Goal: Task Accomplishment & Management: Complete application form

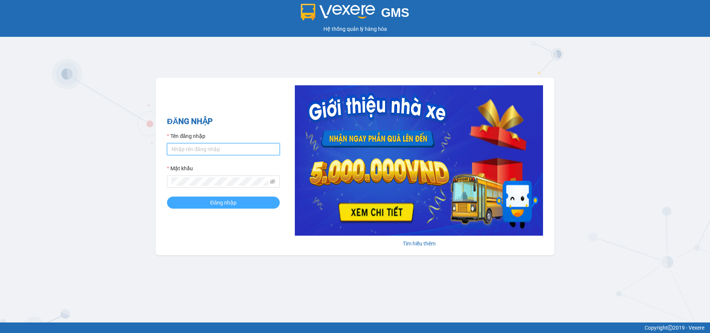
type input "datnm.petrobp"
click at [209, 200] on button "Đăng nhập" at bounding box center [223, 203] width 113 height 12
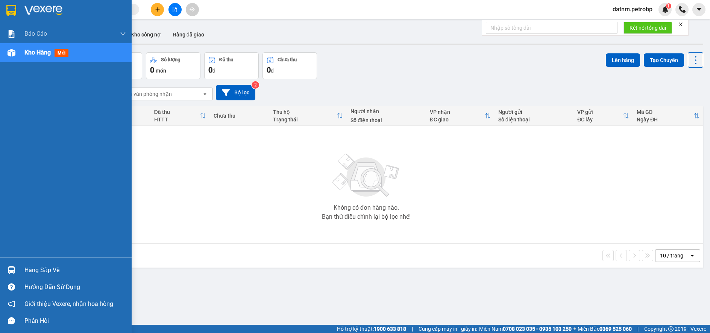
click at [48, 271] on div "Hàng sắp về" at bounding box center [75, 270] width 102 height 11
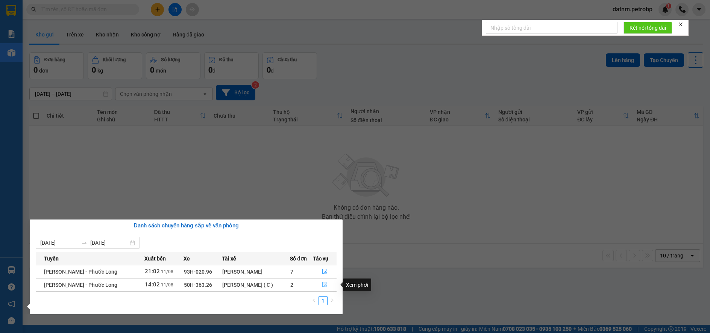
click at [322, 282] on icon "file-done" at bounding box center [324, 284] width 5 height 5
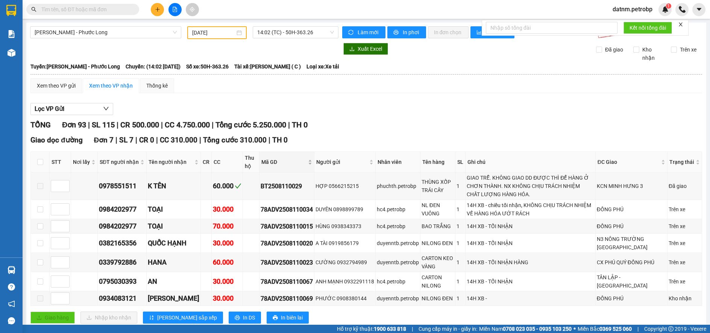
type input "[DATE]"
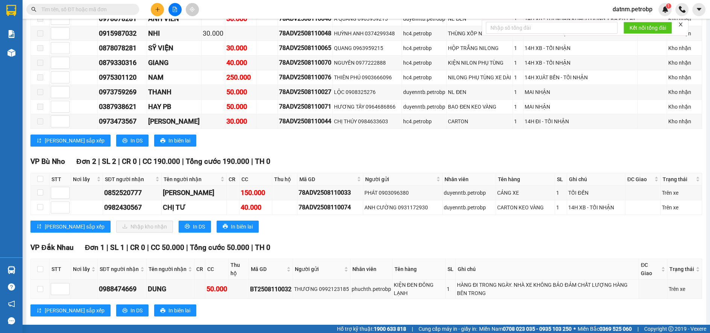
scroll to position [1655, 0]
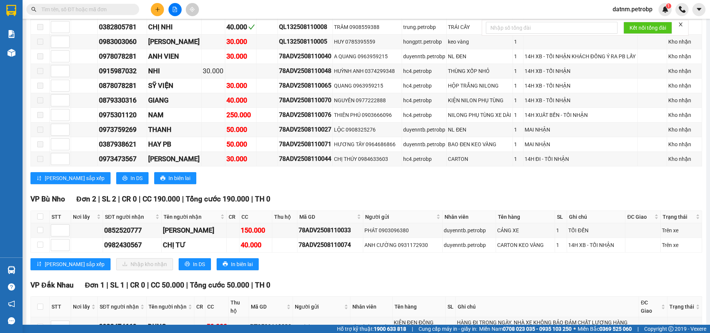
click at [44, 211] on th at bounding box center [40, 217] width 19 height 12
click at [42, 214] on input "checkbox" at bounding box center [40, 217] width 6 height 6
checkbox input "true"
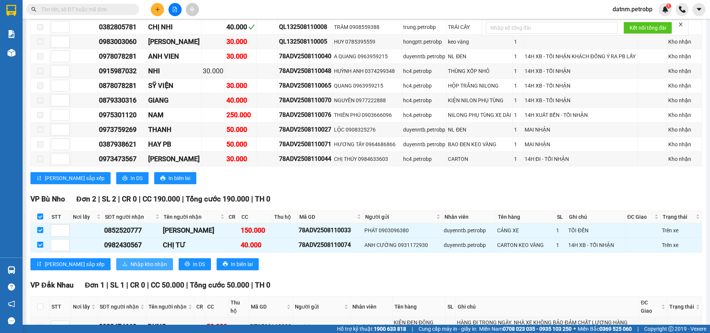
click at [130, 260] on span "Nhập kho nhận" at bounding box center [148, 264] width 36 height 8
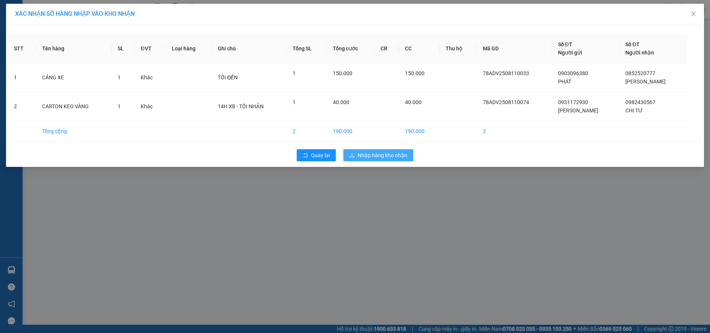
click at [396, 153] on span "Nhập hàng kho nhận" at bounding box center [383, 155] width 50 height 8
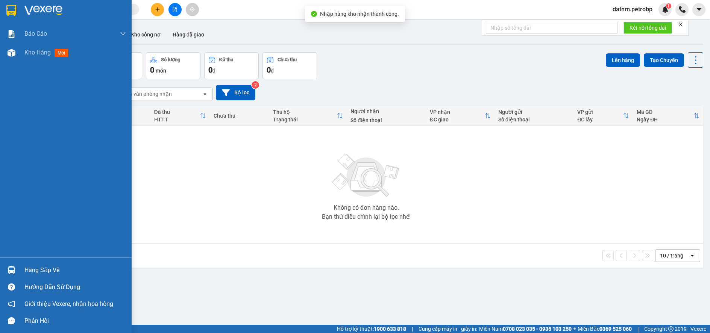
click at [33, 268] on div "Hàng sắp về" at bounding box center [75, 270] width 102 height 11
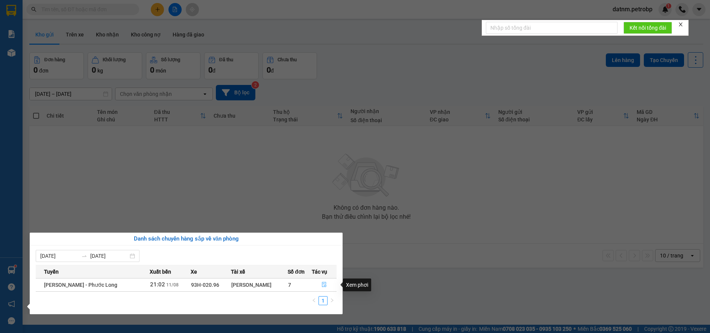
click at [322, 282] on icon "file-done" at bounding box center [324, 284] width 5 height 5
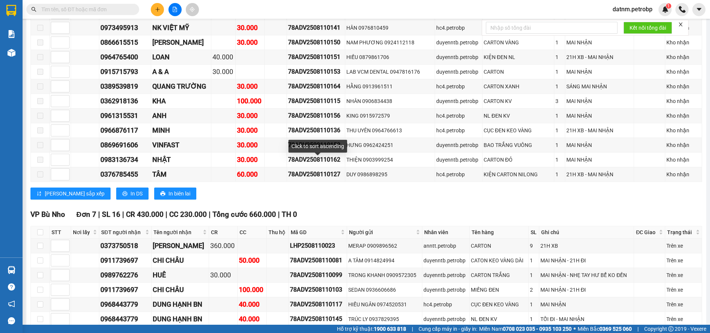
scroll to position [1504, 0]
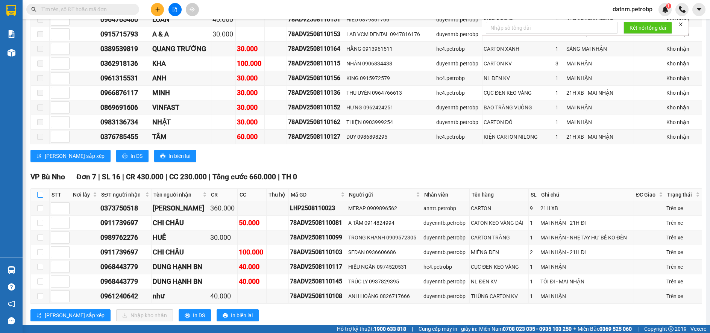
click at [39, 192] on input "checkbox" at bounding box center [40, 195] width 6 height 6
checkbox input "true"
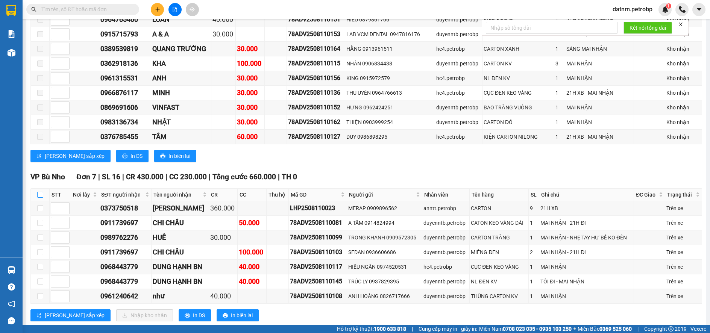
checkbox input "true"
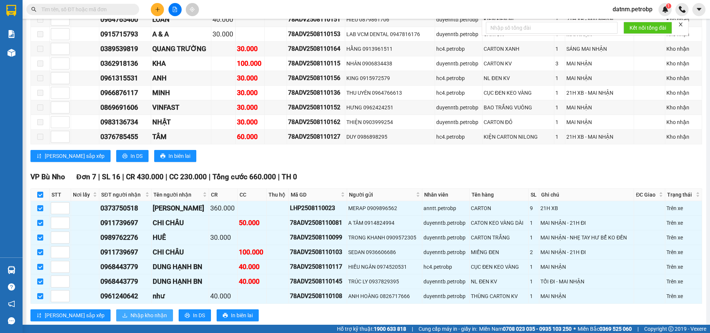
click at [130, 311] on span "Nhập kho nhận" at bounding box center [148, 315] width 36 height 8
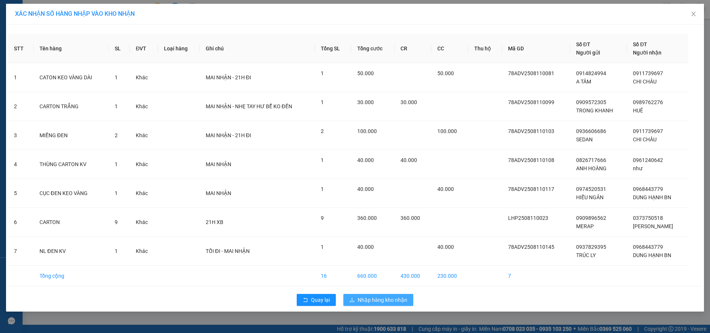
click at [366, 297] on span "Nhập hàng kho nhận" at bounding box center [383, 300] width 50 height 8
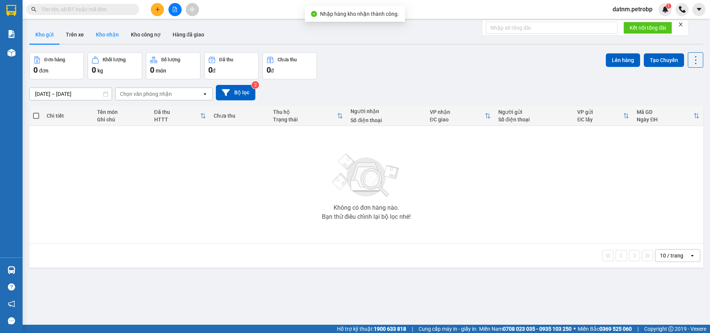
click at [107, 36] on button "Kho nhận" at bounding box center [107, 35] width 35 height 18
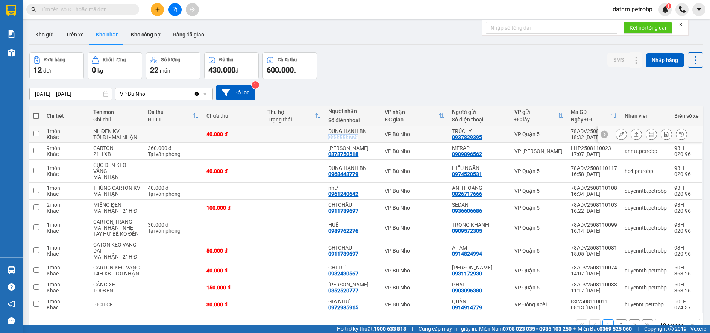
drag, startPoint x: 330, startPoint y: 137, endPoint x: 360, endPoint y: 136, distance: 30.1
click at [360, 136] on td "DUNG HẠNH BN 0968443779" at bounding box center [352, 134] width 56 height 17
checkbox input "true"
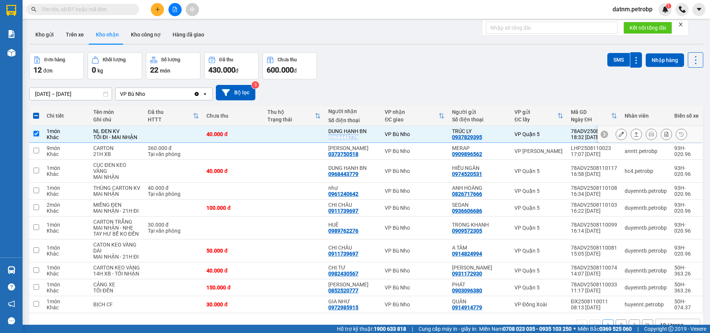
copy div "0968443779"
drag, startPoint x: 331, startPoint y: 211, endPoint x: 360, endPoint y: 213, distance: 28.6
click at [358, 213] on div "0911739697" at bounding box center [343, 211] width 30 height 6
copy div "0911739697"
drag, startPoint x: 331, startPoint y: 194, endPoint x: 361, endPoint y: 194, distance: 29.7
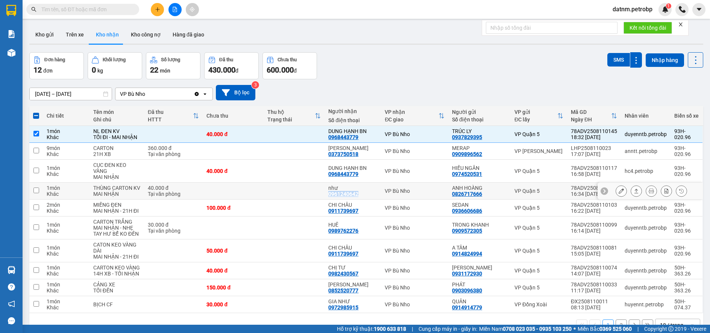
click at [361, 194] on div "như 0961240642" at bounding box center [352, 191] width 49 height 12
checkbox input "true"
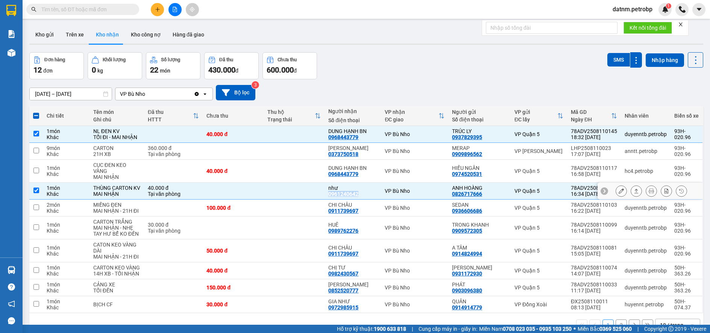
copy div "0961240642"
drag, startPoint x: 331, startPoint y: 230, endPoint x: 361, endPoint y: 230, distance: 30.1
click at [361, 230] on div "HUÊ 0989762276" at bounding box center [352, 228] width 49 height 12
checkbox input "true"
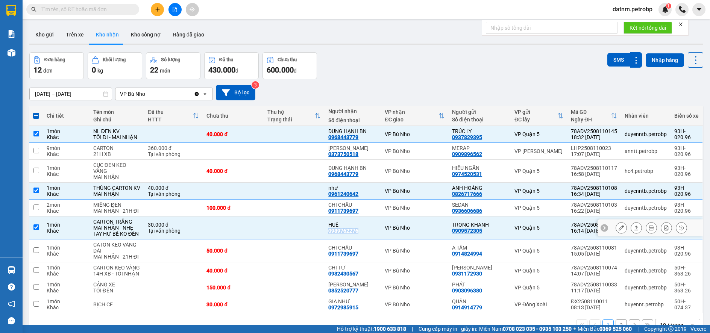
copy div "0989762276"
click at [634, 151] on icon at bounding box center [636, 151] width 5 height 5
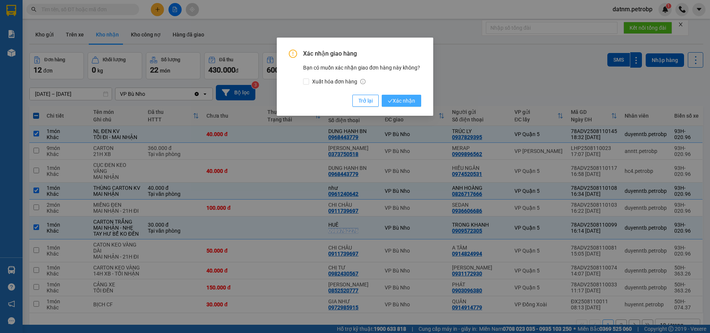
click at [406, 102] on span "Xác nhận" at bounding box center [401, 101] width 27 height 8
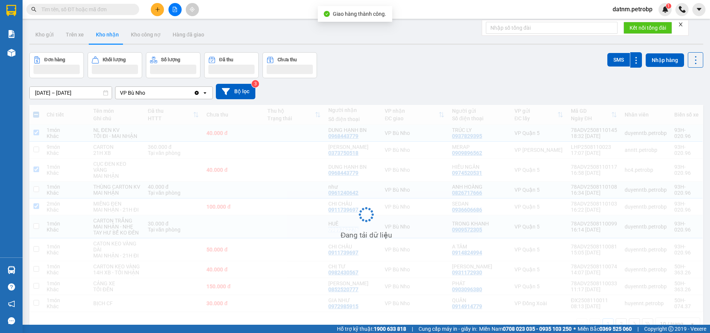
checkbox input "true"
checkbox input "false"
checkbox input "true"
checkbox input "false"
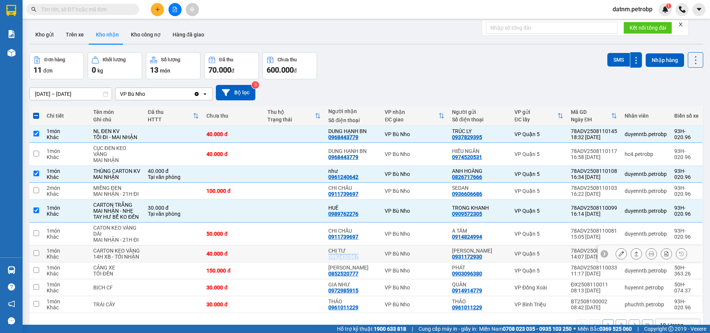
drag, startPoint x: 332, startPoint y: 257, endPoint x: 360, endPoint y: 255, distance: 28.3
click at [358, 255] on div "0982430567" at bounding box center [343, 257] width 30 height 6
copy div "0982430567"
drag, startPoint x: 330, startPoint y: 274, endPoint x: 359, endPoint y: 274, distance: 29.0
click at [359, 274] on td "ANH HUY 0852520777" at bounding box center [352, 270] width 56 height 17
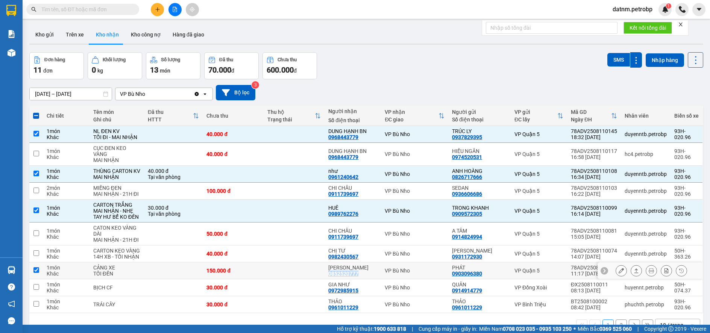
checkbox input "true"
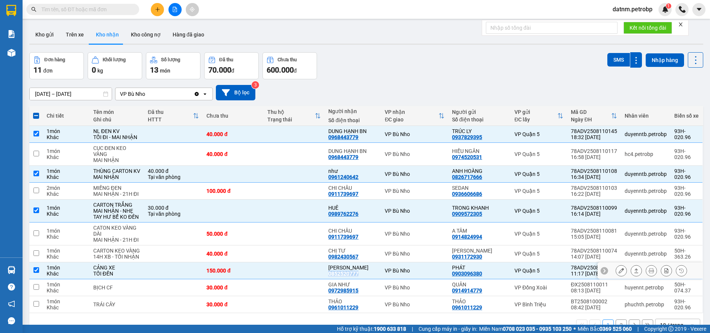
copy div "0852520777"
click at [634, 288] on icon at bounding box center [636, 287] width 5 height 5
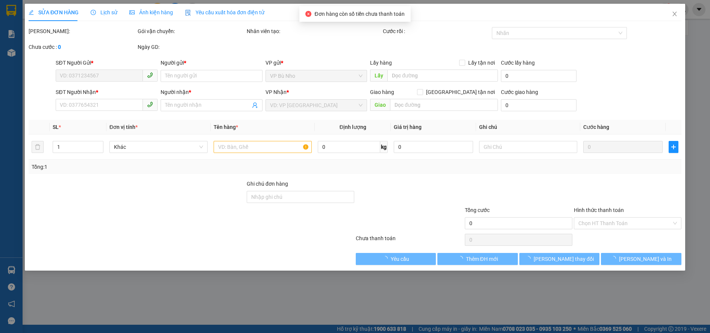
type input "0914914779"
type input "QUÂN"
type input "0972985915"
type input "GIA NHƯ"
type input "30.000"
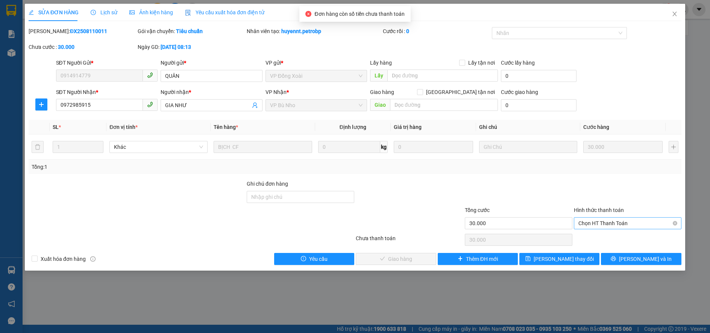
click at [587, 225] on span "Chọn HT Thanh Toán" at bounding box center [627, 223] width 99 height 11
click at [588, 238] on div "Tại văn phòng" at bounding box center [627, 238] width 99 height 8
type input "0"
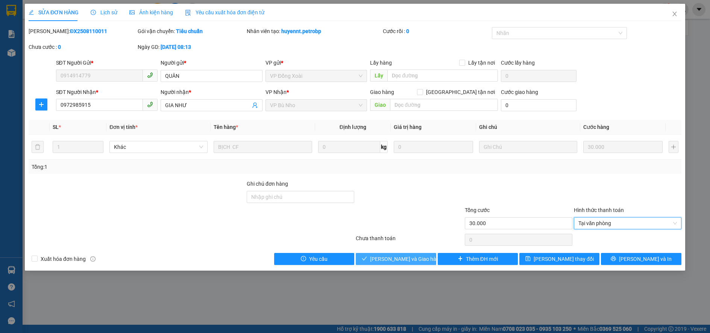
click at [416, 258] on span "[PERSON_NAME] và Giao hàng" at bounding box center [406, 259] width 72 height 8
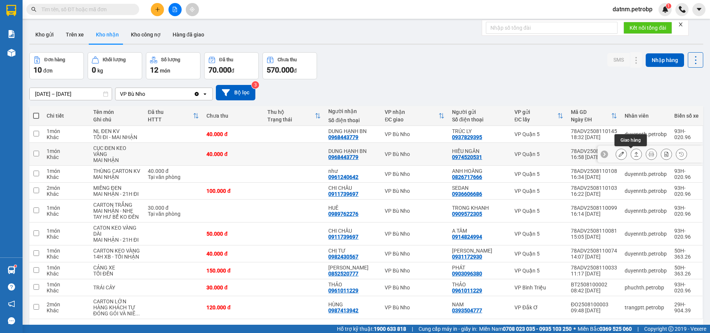
click at [634, 152] on icon at bounding box center [636, 154] width 4 height 5
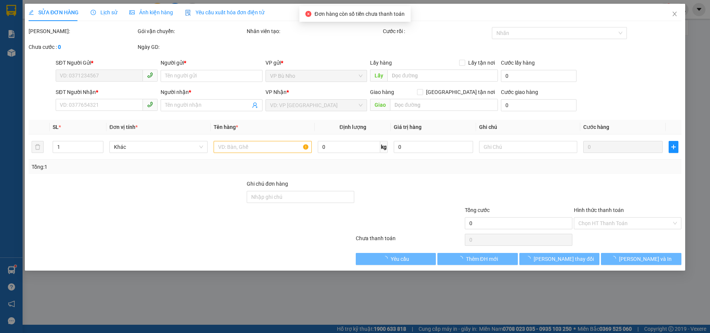
type input "0974520531"
type input "HIẾU NGÂN"
type input "0968443779"
type input "DUNG HẠNH BN"
type input "40.000"
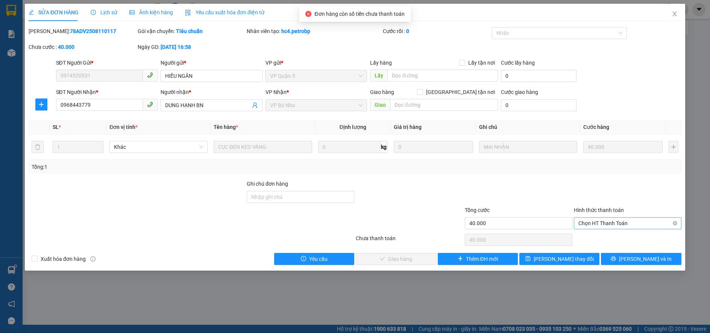
click at [600, 219] on span "Chọn HT Thanh Toán" at bounding box center [627, 223] width 99 height 11
click at [600, 237] on div "Tại văn phòng" at bounding box center [627, 238] width 99 height 8
type input "0"
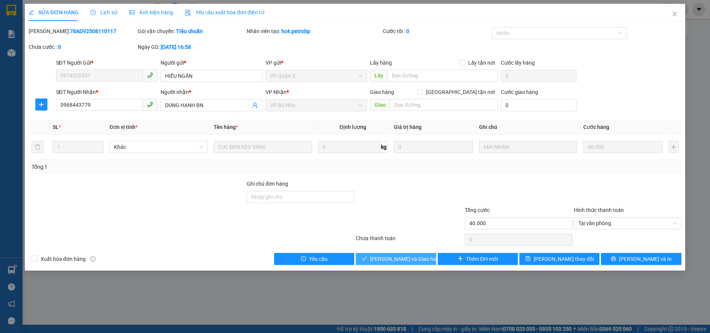
click at [402, 258] on span "[PERSON_NAME] và Giao hàng" at bounding box center [406, 259] width 72 height 8
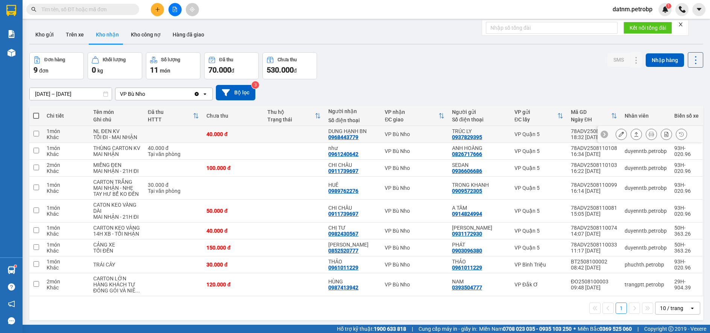
click at [634, 135] on icon at bounding box center [636, 134] width 5 height 5
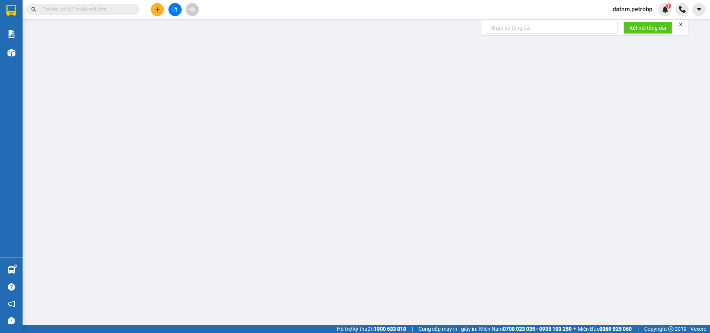
type input "0937829395"
type input "TRÚC LY"
type input "0968443779"
type input "DUNG HẠNH BN"
type input "40.000"
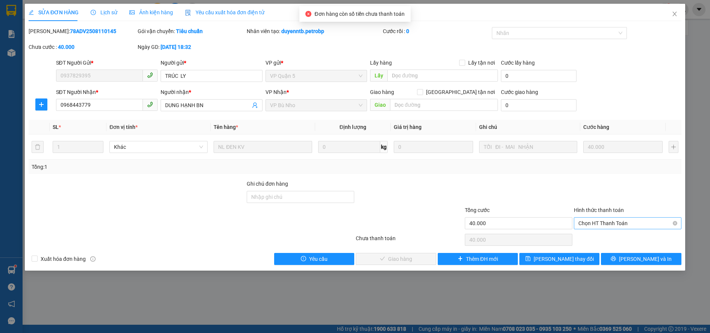
click at [587, 221] on span "Chọn HT Thanh Toán" at bounding box center [627, 223] width 99 height 11
click at [586, 237] on div "Tại văn phòng" at bounding box center [627, 238] width 99 height 8
type input "0"
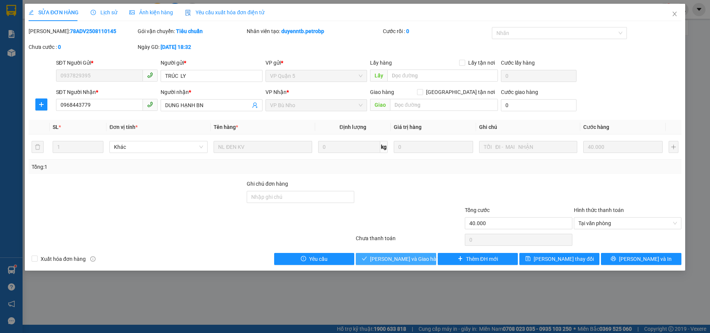
click at [425, 258] on button "[PERSON_NAME] và Giao hàng" at bounding box center [396, 259] width 80 height 12
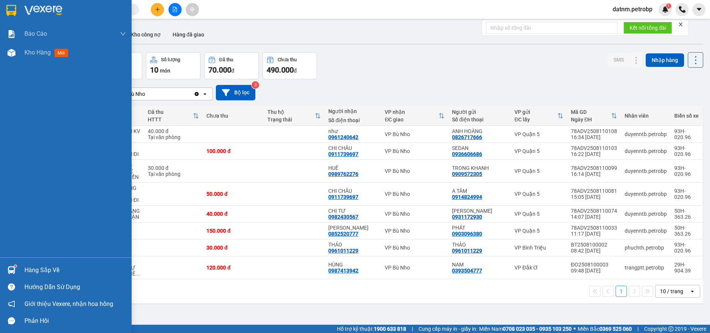
click at [33, 268] on div "Hàng sắp về" at bounding box center [75, 270] width 102 height 11
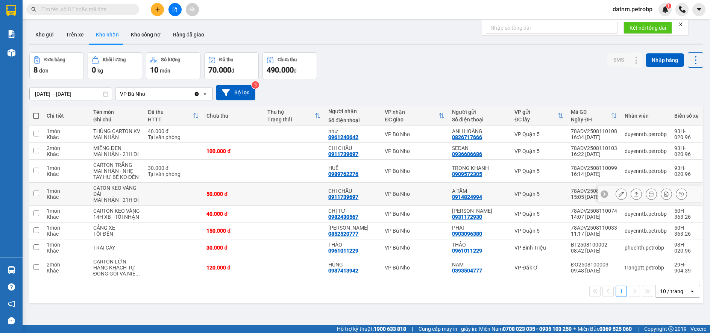
click at [268, 204] on section "Kết quả tìm kiếm ( 0 ) Bộ lọc No Data datnm.petrobp 1 Báo cáo BC tiền tận nơi (…" at bounding box center [355, 166] width 710 height 333
click at [634, 232] on icon at bounding box center [636, 230] width 5 height 5
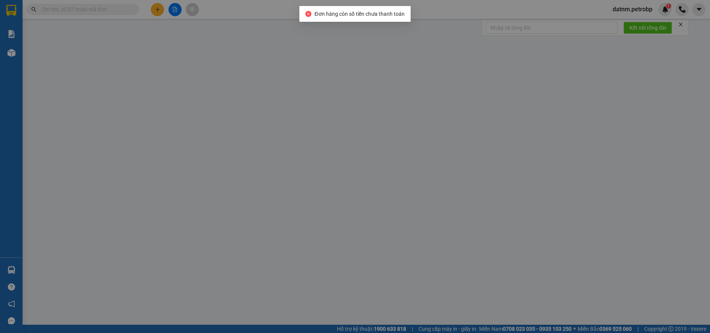
type input "0903096380"
type input "PHÁT"
type input "0852520777"
type input "[PERSON_NAME]"
type input "150.000"
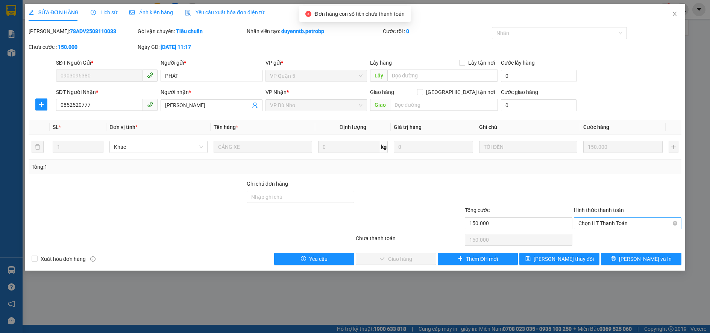
click at [593, 223] on span "Chọn HT Thanh Toán" at bounding box center [627, 223] width 99 height 11
click at [593, 236] on div "Tại văn phòng" at bounding box center [627, 238] width 99 height 8
type input "0"
click at [367, 260] on icon "check" at bounding box center [364, 258] width 5 height 5
